Goal: Task Accomplishment & Management: Manage account settings

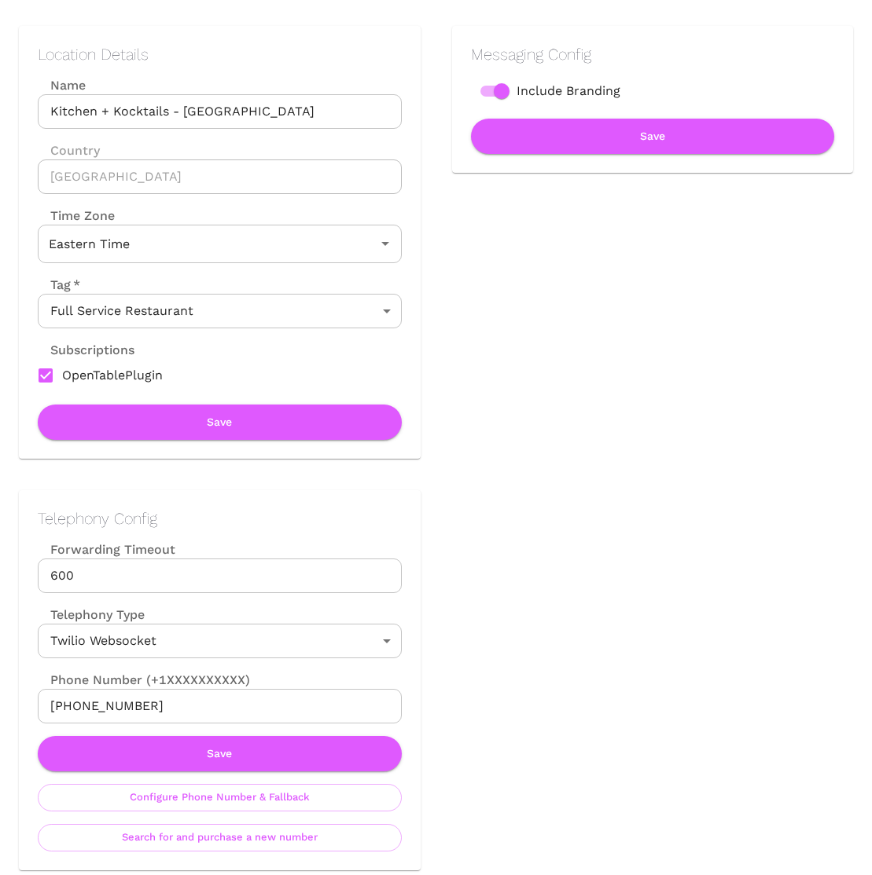
scroll to position [318, 0]
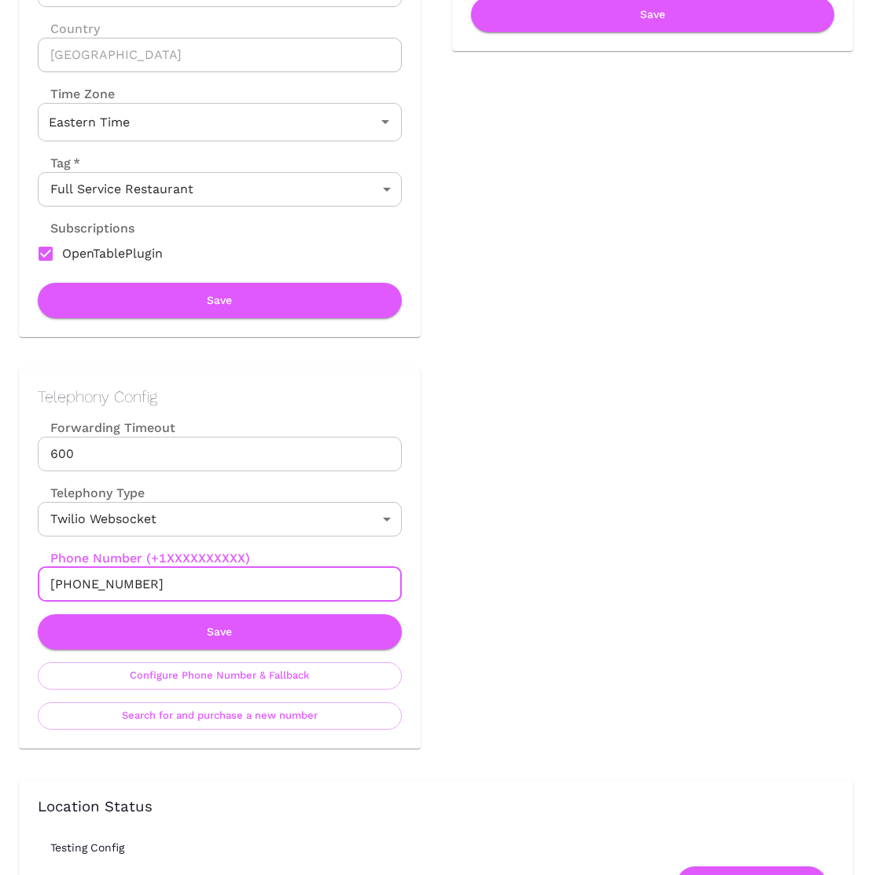
drag, startPoint x: 182, startPoint y: 571, endPoint x: 89, endPoint y: 575, distance: 92.9
click at [89, 575] on input "[PHONE_NUMBER]" at bounding box center [220, 584] width 364 height 35
drag, startPoint x: 143, startPoint y: 586, endPoint x: 64, endPoint y: 585, distance: 78.6
click at [64, 585] on input "[PHONE_NUMBER]" at bounding box center [220, 584] width 364 height 35
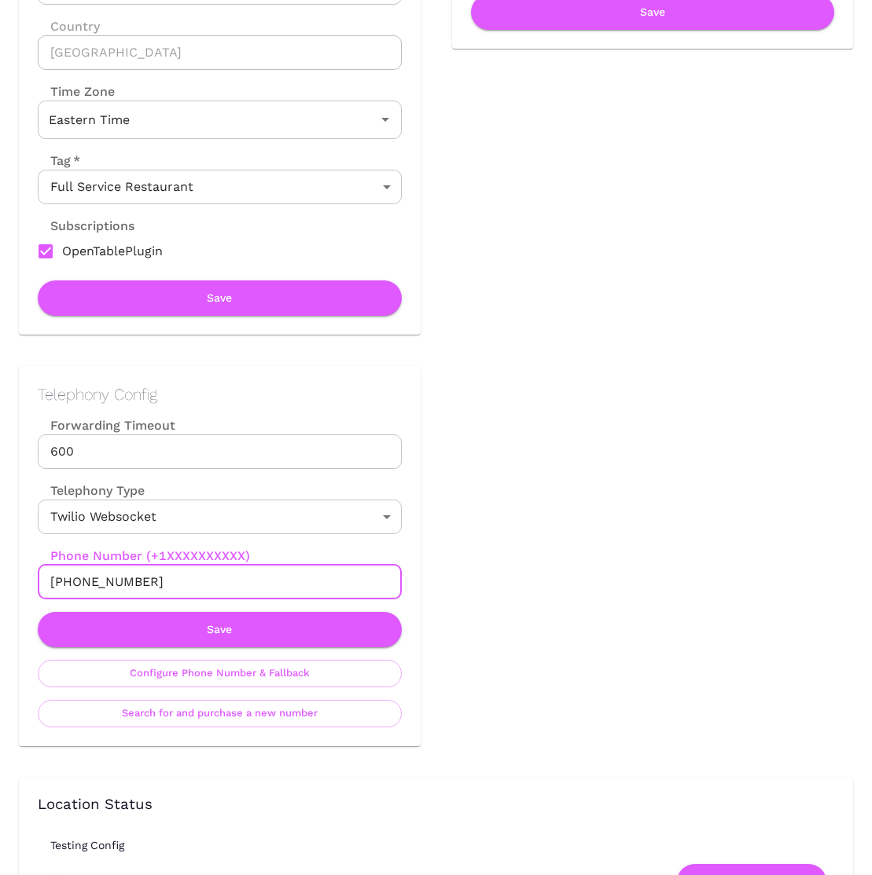
scroll to position [321, 0]
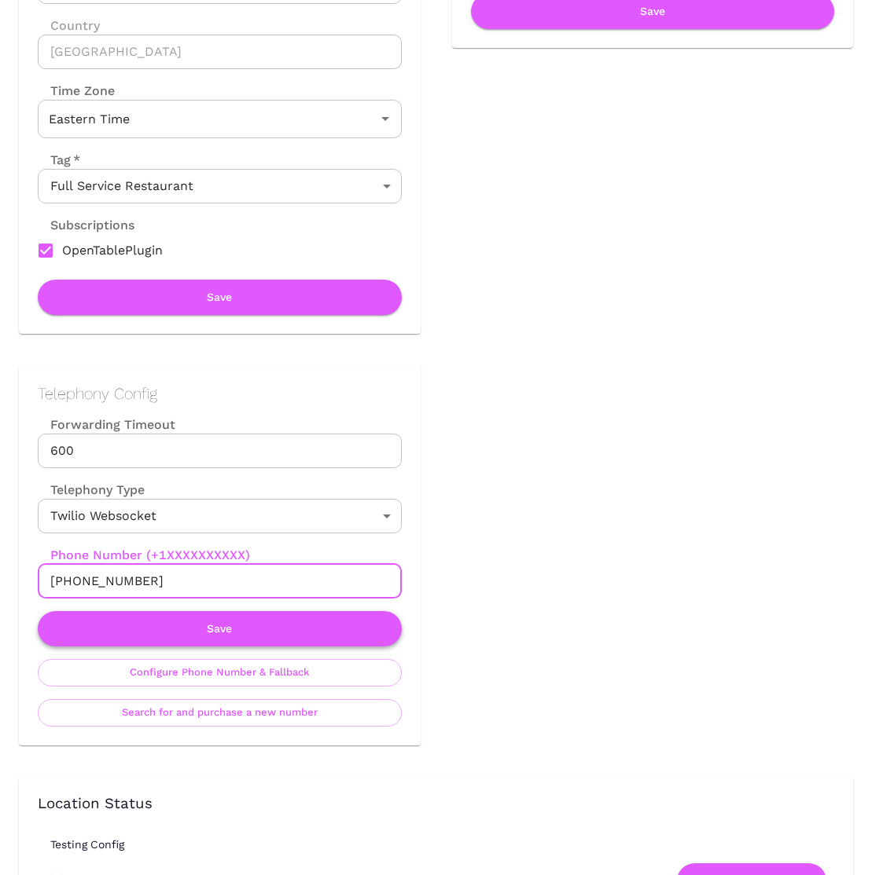
type input "[PHONE_NUMBER]"
click at [226, 636] on button "Save" at bounding box center [220, 628] width 364 height 35
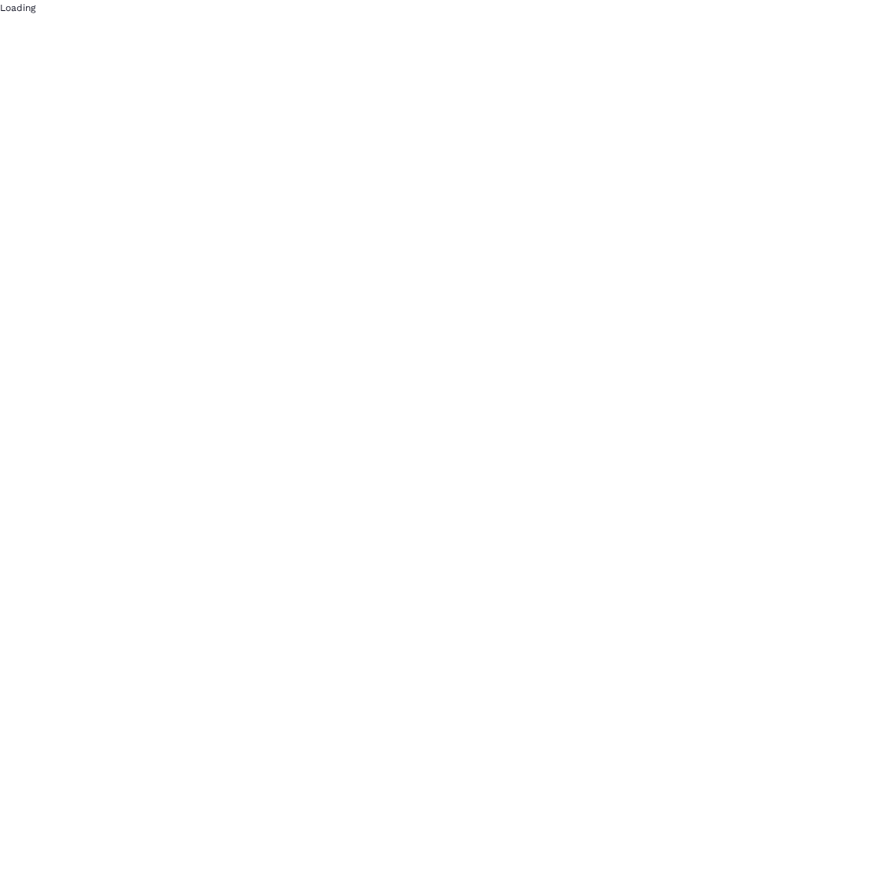
scroll to position [0, 0]
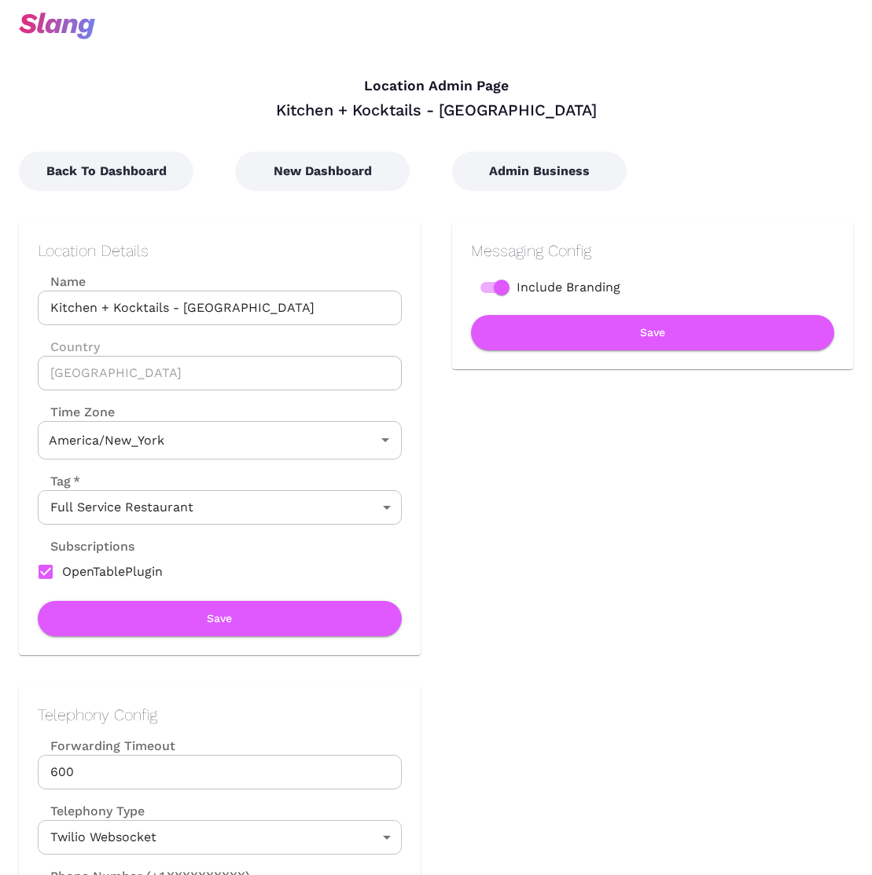
type input "Eastern Time"
click at [535, 178] on button "Admin Business" at bounding box center [539, 171] width 174 height 39
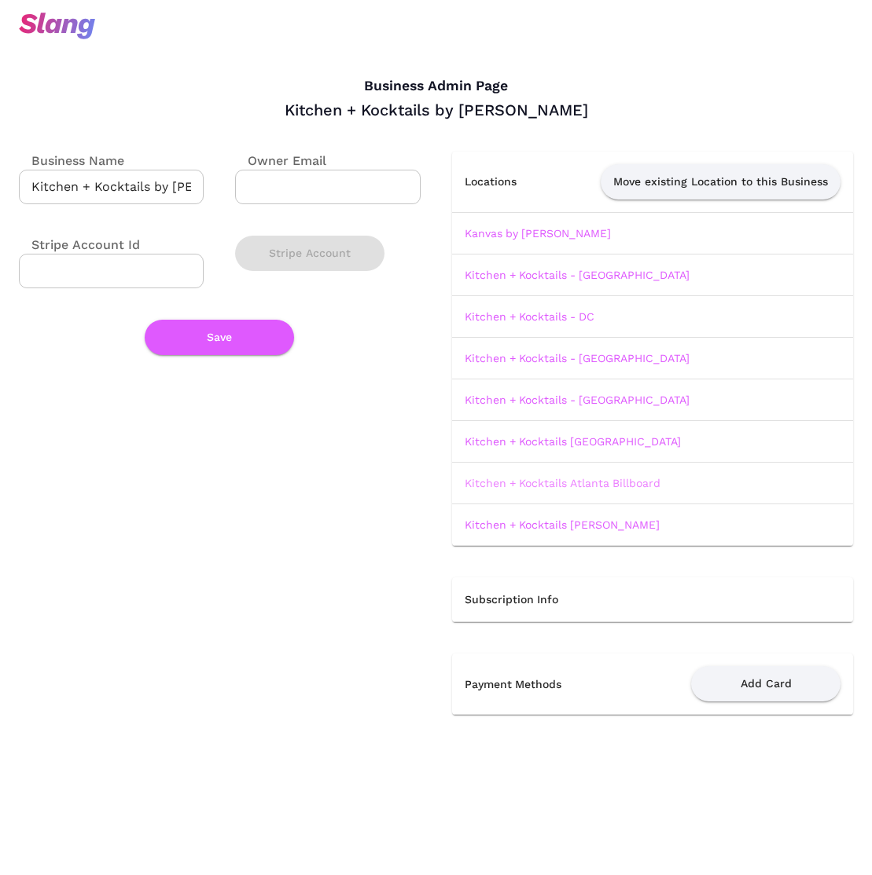
click at [540, 488] on link "Kitchen + Kocktails Atlanta Billboard" at bounding box center [562, 483] width 196 height 13
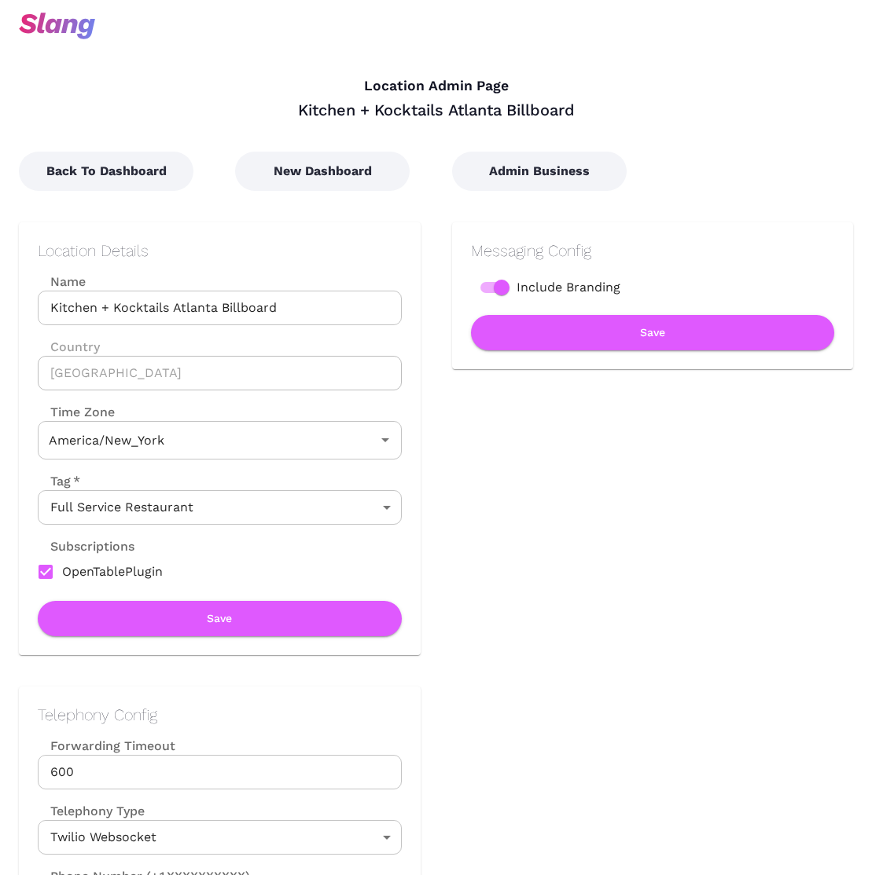
type input "Eastern Time"
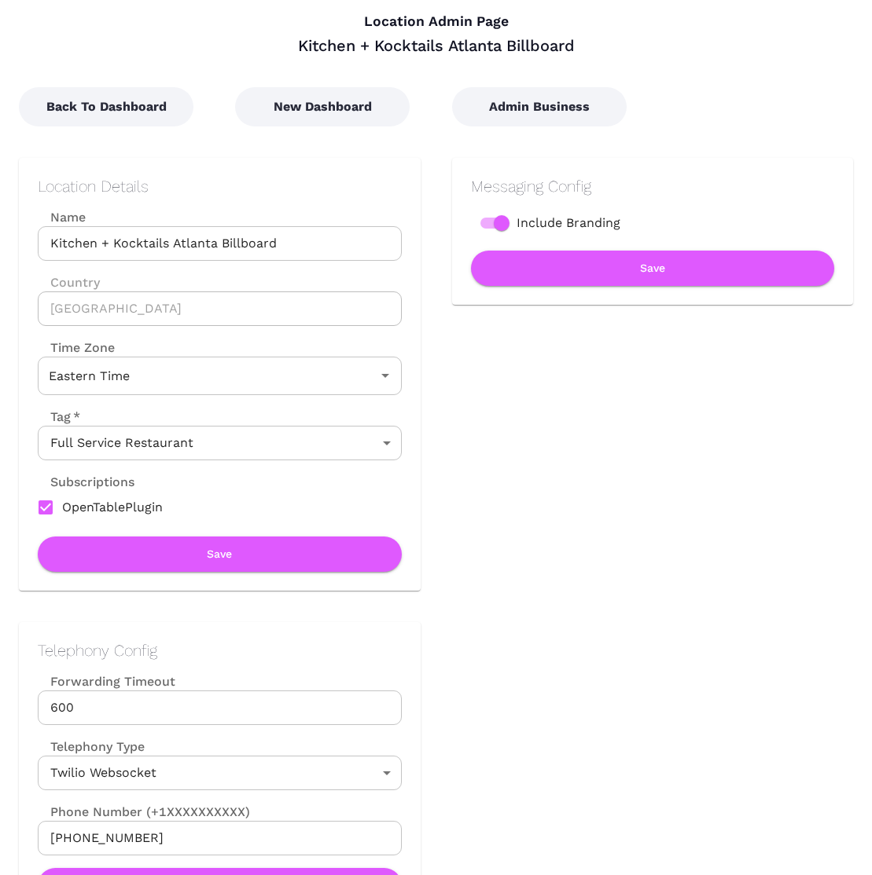
scroll to position [226, 0]
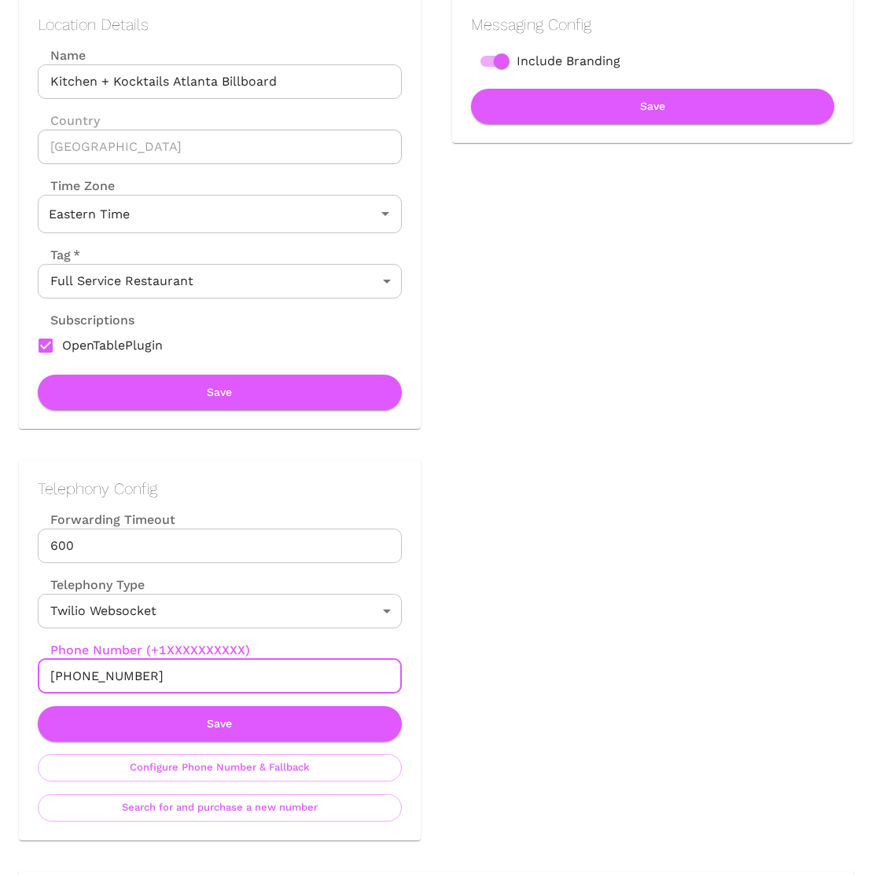
click at [150, 681] on input "[PHONE_NUMBER]" at bounding box center [220, 676] width 364 height 35
click at [149, 683] on input "[PHONE_NUMBER]" at bounding box center [220, 676] width 364 height 35
click at [149, 684] on input "[PHONE_NUMBER]" at bounding box center [220, 676] width 364 height 35
type input "+"
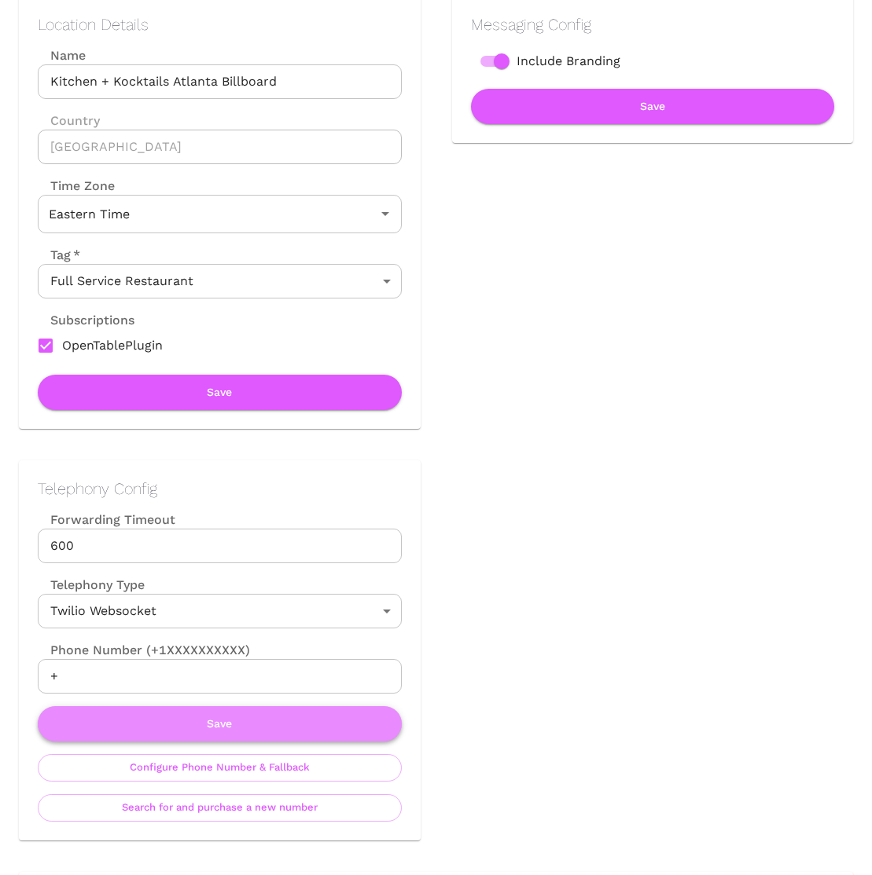
click at [282, 725] on button "Save" at bounding box center [220, 723] width 364 height 35
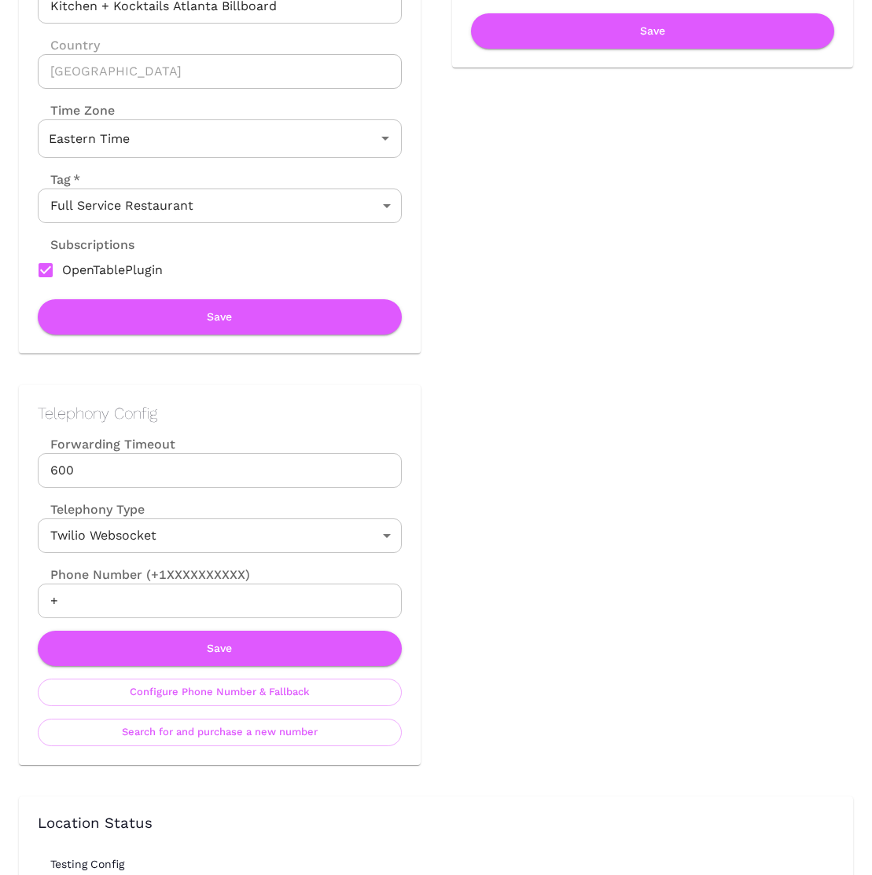
scroll to position [506, 0]
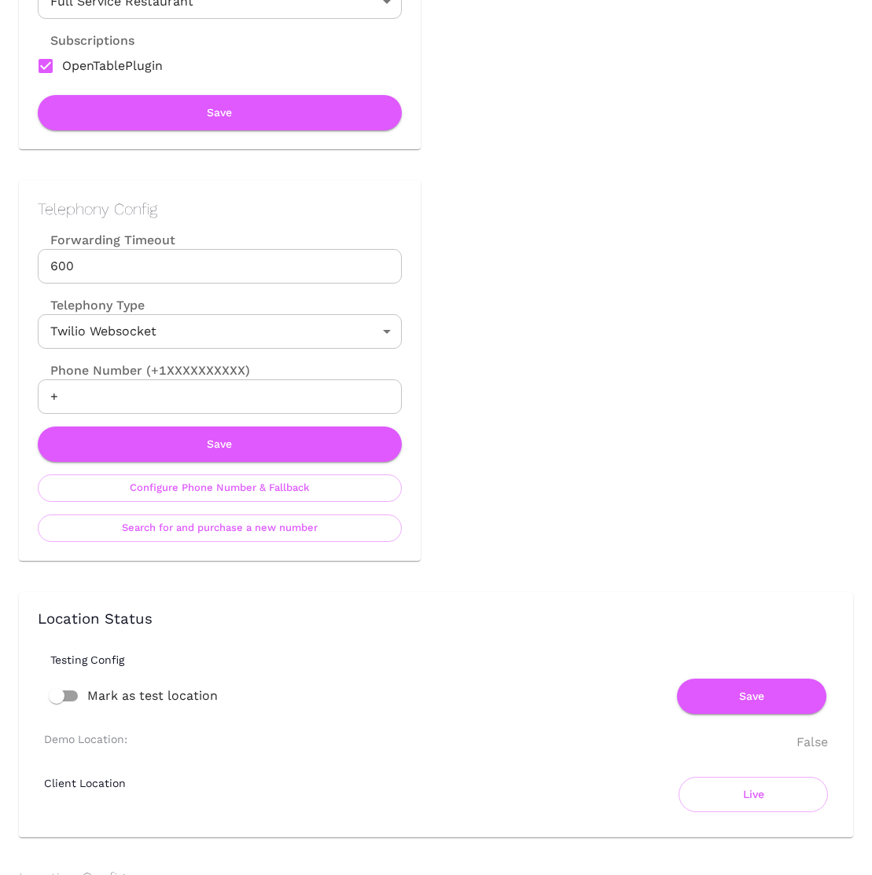
click at [122, 396] on input "+" at bounding box center [220, 397] width 364 height 35
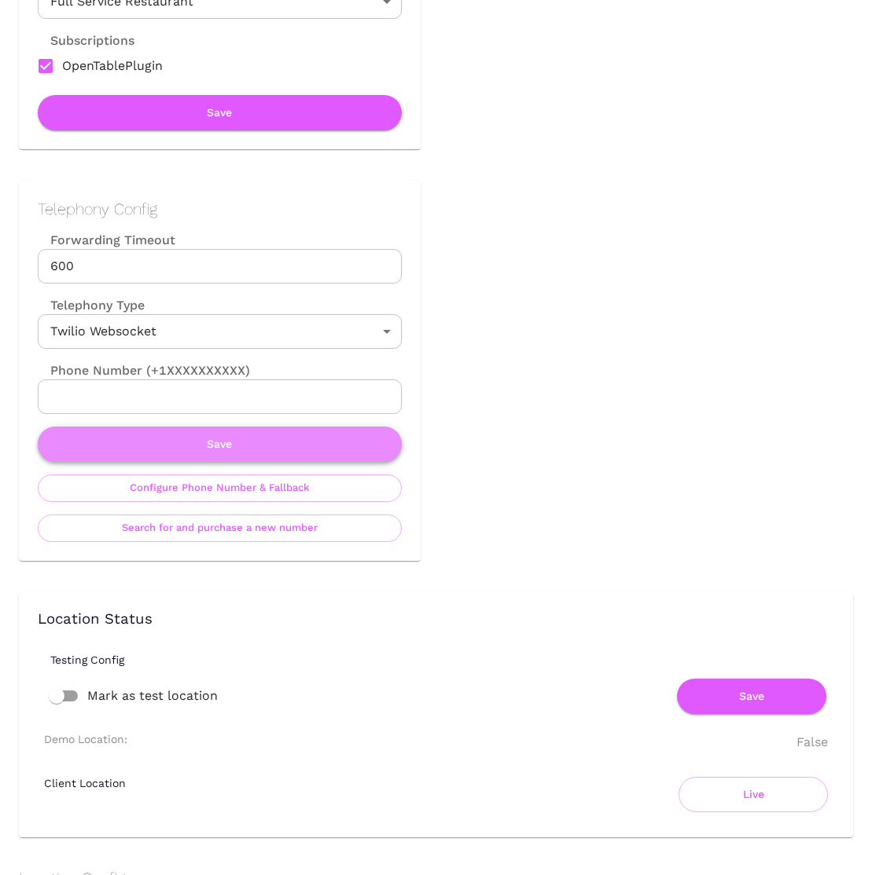
click at [253, 453] on button "Save" at bounding box center [220, 444] width 364 height 35
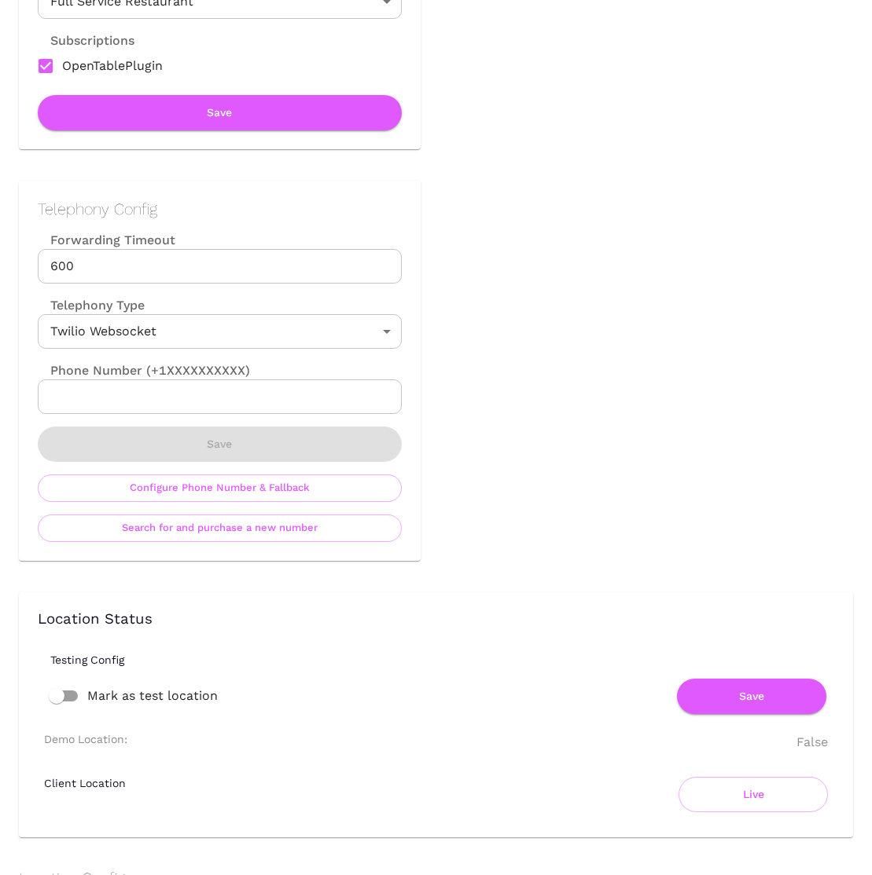
scroll to position [0, 0]
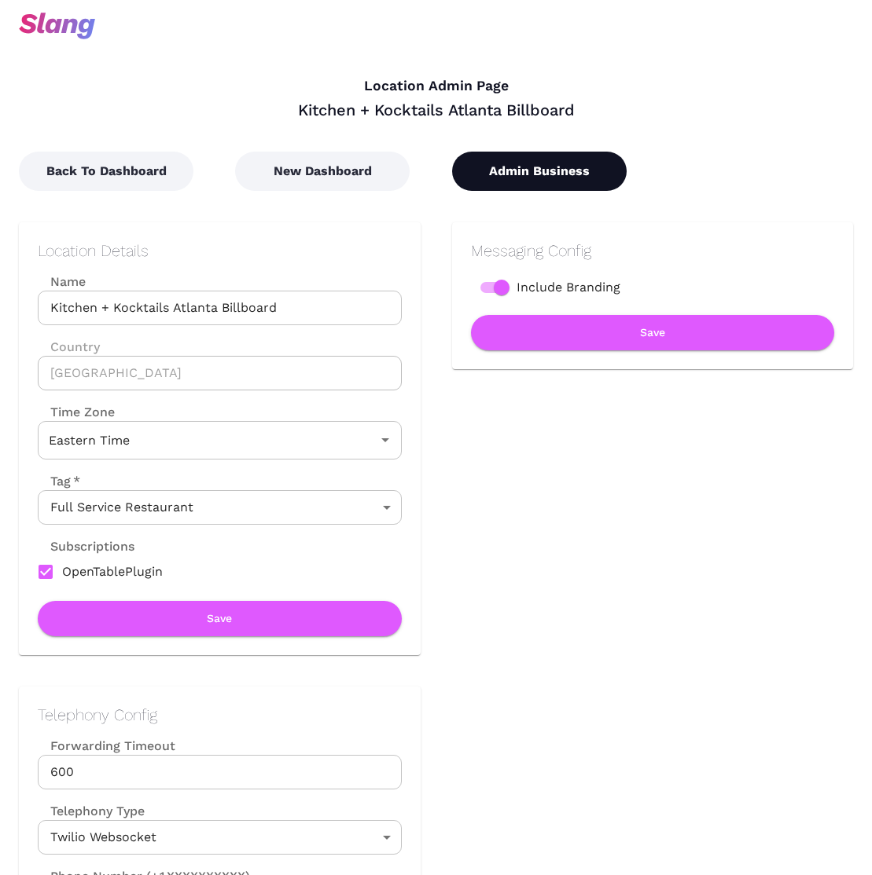
click at [529, 169] on button "Admin Business" at bounding box center [539, 171] width 174 height 39
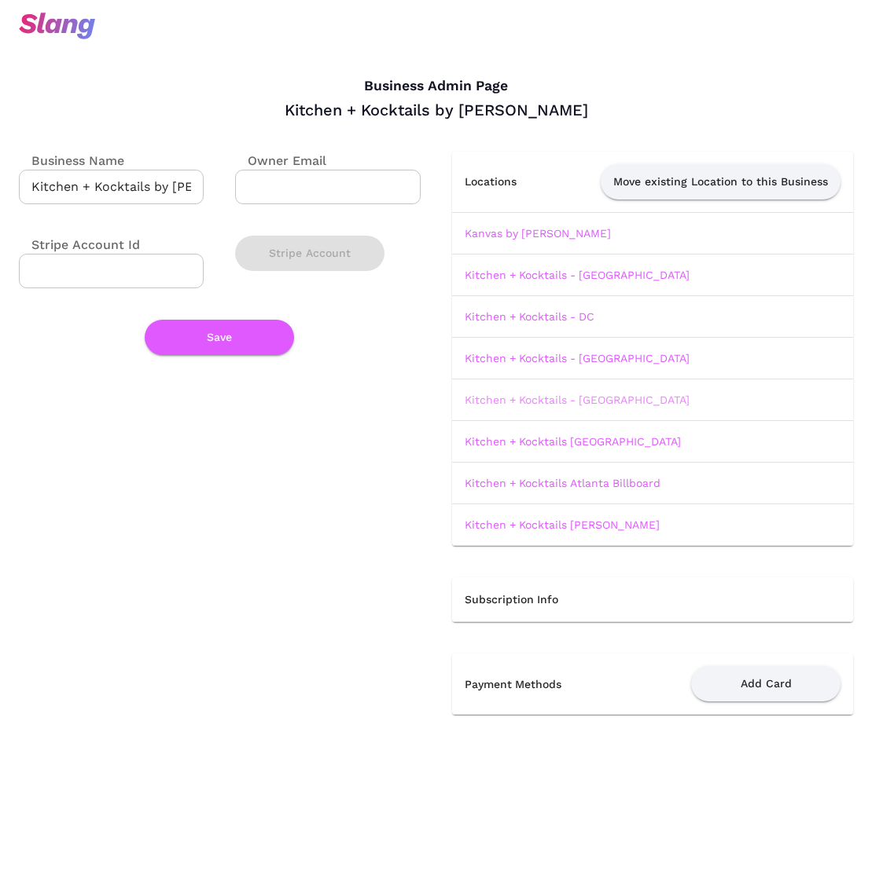
click at [521, 395] on link "Kitchen + Kocktails - [GEOGRAPHIC_DATA]" at bounding box center [576, 400] width 225 height 13
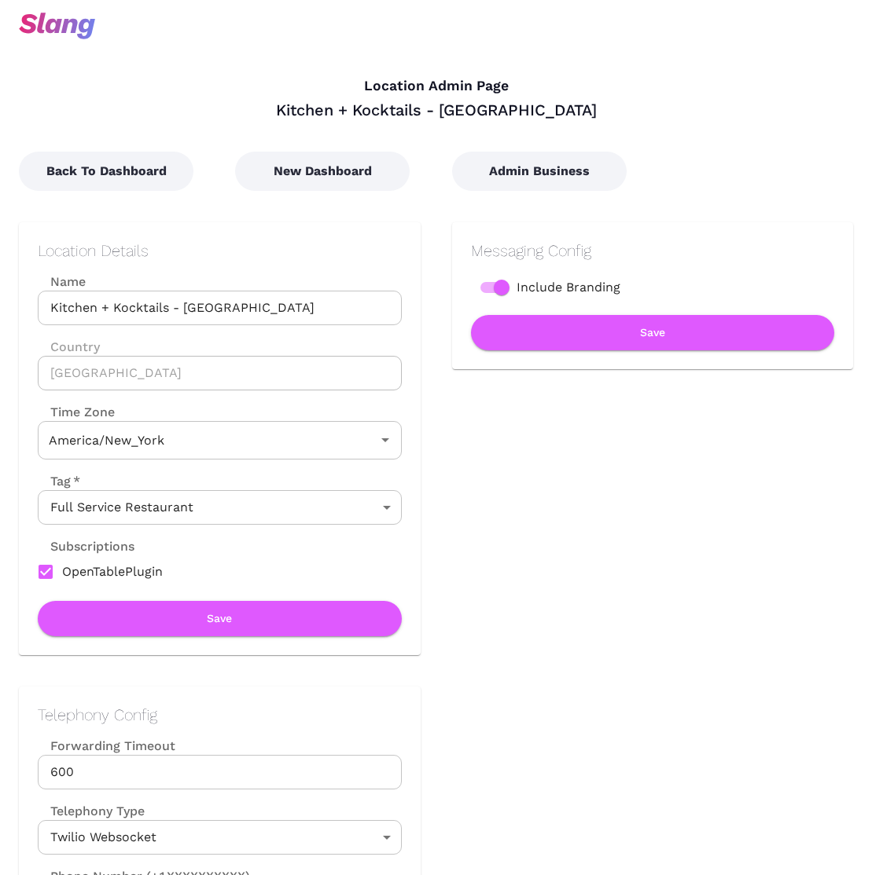
type input "Eastern Time"
click at [142, 170] on button "Back To Dashboard" at bounding box center [106, 171] width 174 height 39
type input "Eastern Time"
click at [312, 176] on button "New Dashboard" at bounding box center [322, 171] width 174 height 39
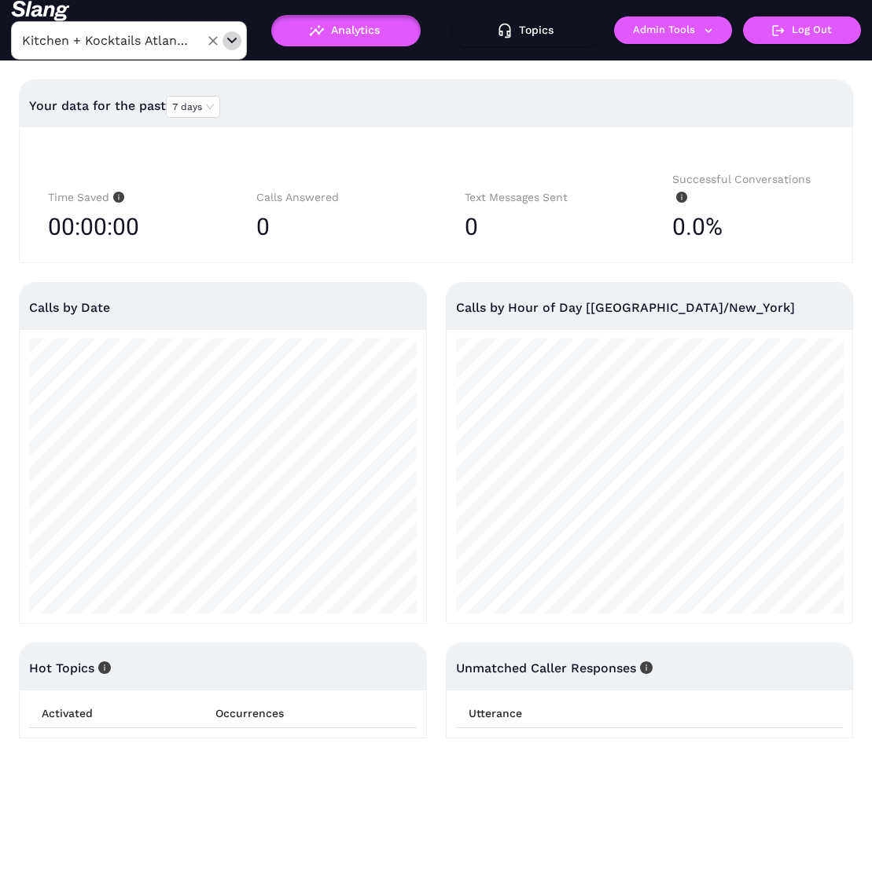
click at [229, 42] on icon "Open" at bounding box center [231, 41] width 9 height 6
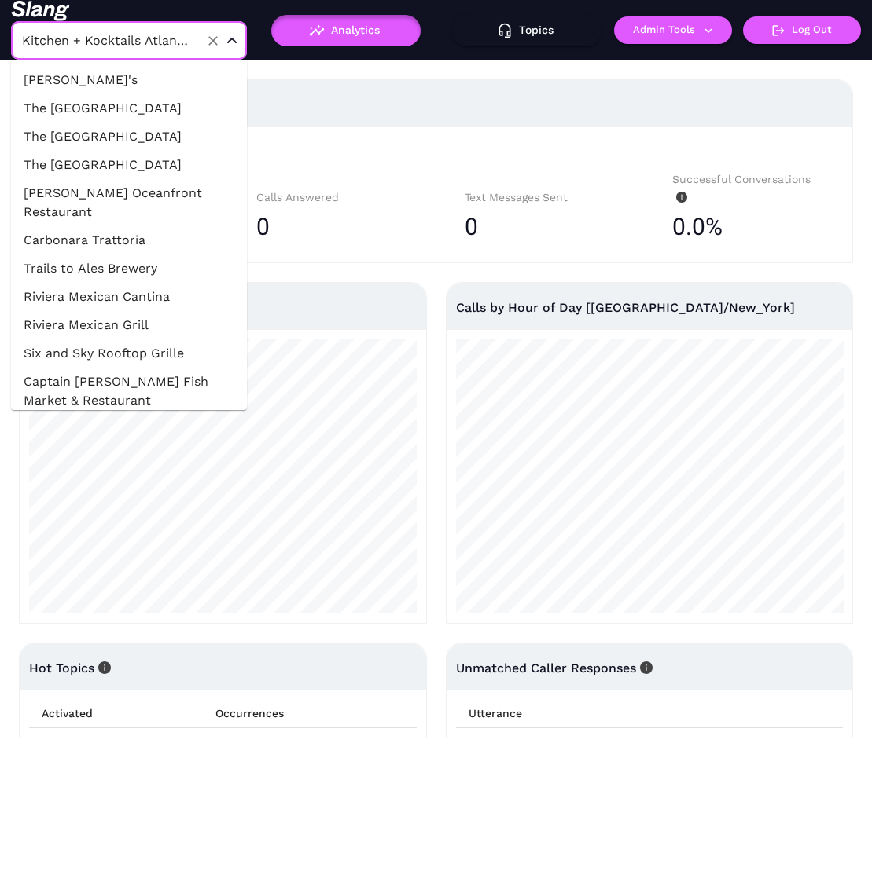
scroll to position [25589, 0]
